Goal: Find specific page/section: Find specific page/section

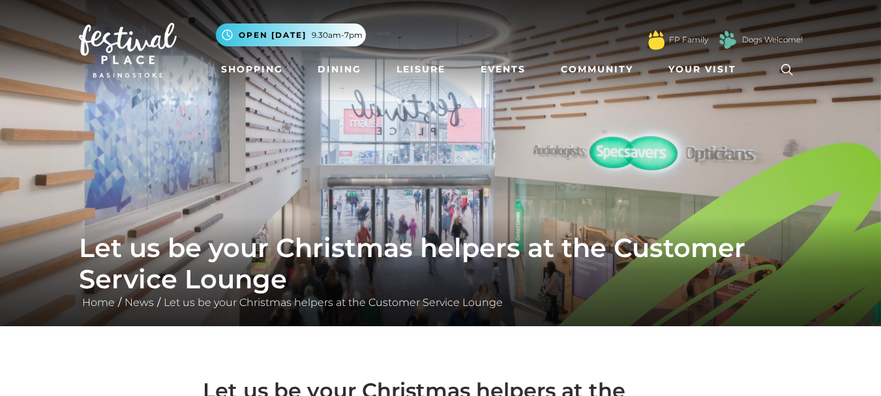
click at [784, 65] on icon at bounding box center [787, 70] width 12 height 12
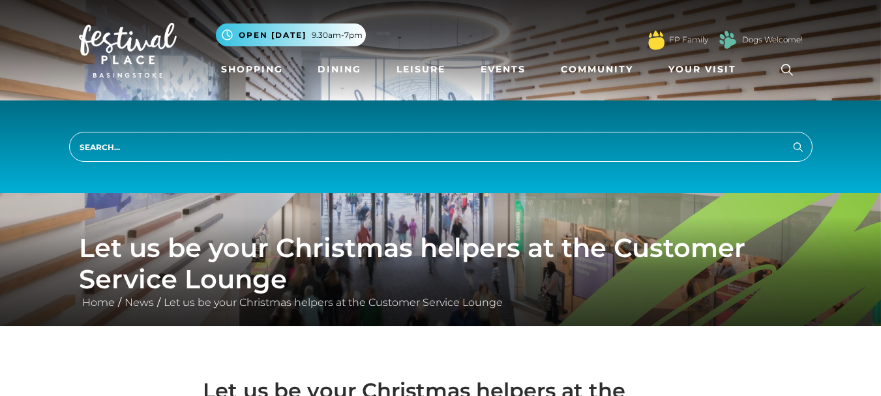
click at [410, 141] on input "search" at bounding box center [440, 147] width 743 height 30
type input "gift cards"
click at [790, 138] on button "Search" at bounding box center [798, 146] width 16 height 16
